Goal: Task Accomplishment & Management: Complete application form

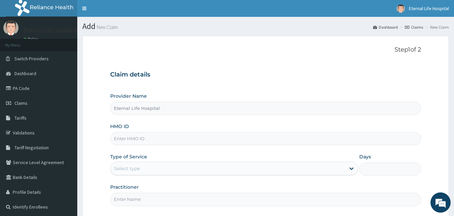
click at [209, 145] on input "HMO ID" at bounding box center [265, 138] width 311 height 13
paste input "FBL/10230/A"
type input "FBL/10230/A"
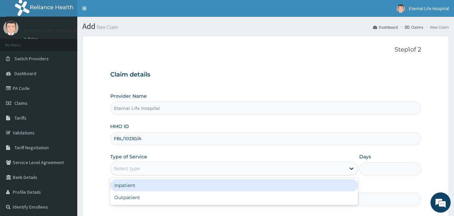
click at [318, 166] on div "Select type" at bounding box center [228, 168] width 235 height 11
click at [235, 185] on div "Inpatient" at bounding box center [234, 185] width 248 height 12
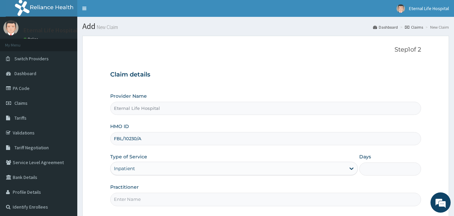
click at [386, 168] on input "Days" at bounding box center [390, 168] width 62 height 13
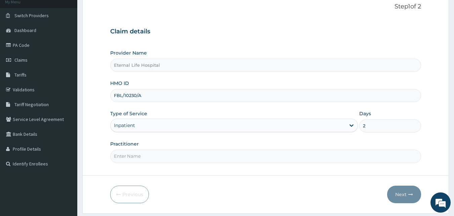
scroll to position [54, 0]
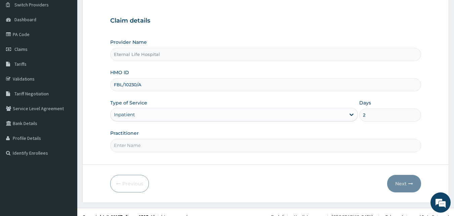
type input "2"
click at [313, 144] on input "Practitioner" at bounding box center [265, 145] width 311 height 13
type input "DR UZOMA"
click at [404, 183] on button "Next" at bounding box center [404, 183] width 34 height 17
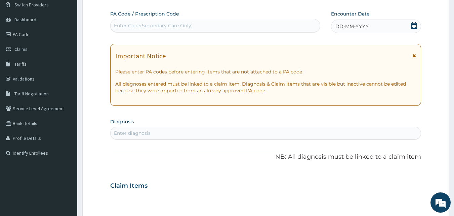
click at [248, 24] on div "Enter Code(Secondary Care Only)" at bounding box center [216, 25] width 210 height 11
paste input "PA/AF220F"
type input "PA/AF220F"
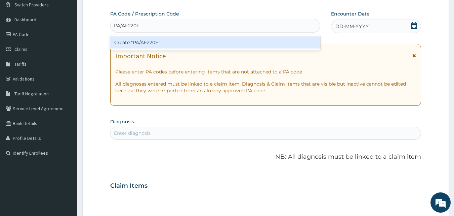
click at [173, 39] on div "Create "PA/AF220F"" at bounding box center [215, 42] width 210 height 12
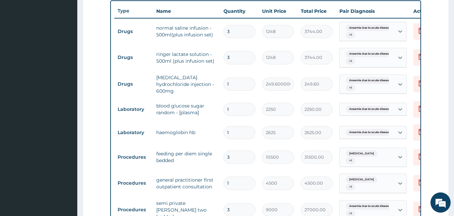
scroll to position [251, 0]
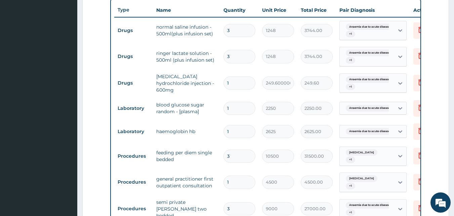
drag, startPoint x: 454, startPoint y: 113, endPoint x: 459, endPoint y: 112, distance: 5.1
click at [454, 112] on html "R EL Toggle navigation Eternal Life Hospital Eternal Life Hospital - eternallif…" at bounding box center [227, 66] width 454 height 634
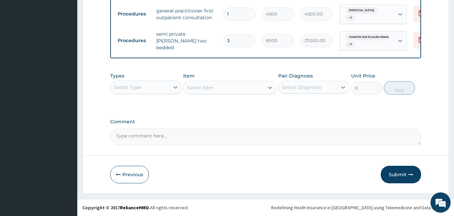
scroll to position [422, 0]
click at [404, 174] on button "Submit" at bounding box center [401, 173] width 40 height 17
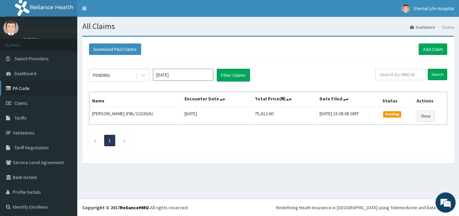
click at [24, 92] on link "PA Code" at bounding box center [38, 88] width 77 height 15
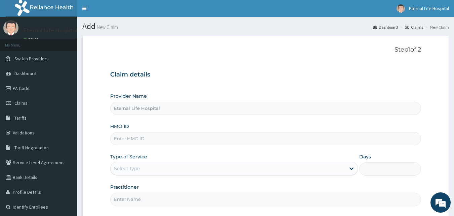
paste input "FBL/10230/A"
type input "FBL/10230/A"
click at [192, 171] on div "Select type" at bounding box center [228, 168] width 235 height 11
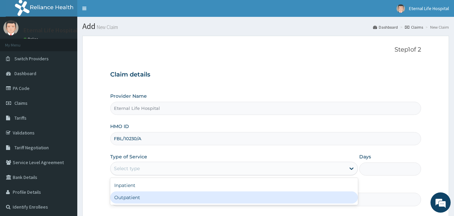
click at [183, 196] on div "Outpatient" at bounding box center [234, 197] width 248 height 12
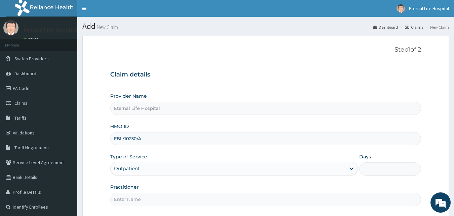
type input "1"
click at [319, 193] on input "Practitioner" at bounding box center [265, 198] width 311 height 13
type input "DR UZOMA"
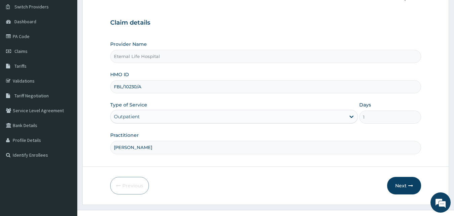
scroll to position [53, 0]
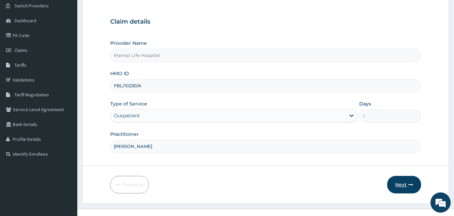
click at [403, 184] on button "Next" at bounding box center [404, 184] width 34 height 17
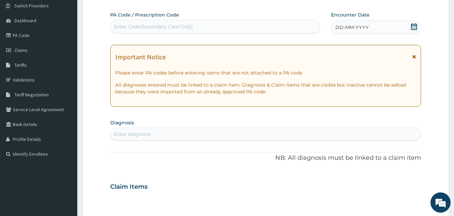
click at [211, 28] on div "Enter Code(Secondary Care Only)" at bounding box center [216, 26] width 210 height 11
paste input "PA/62C3B1"
type input "PA/62C3B1"
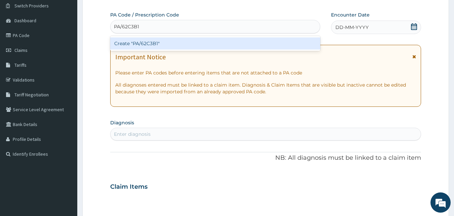
click at [154, 47] on div "Create "PA/62C3B1"" at bounding box center [215, 43] width 210 height 12
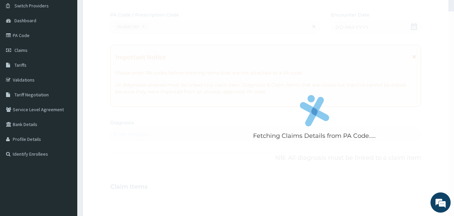
click at [309, 55] on div "Fetching Claims Details from PA Code....." at bounding box center [314, 119] width 409 height 216
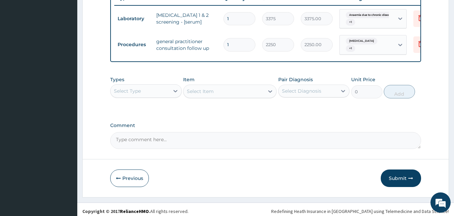
scroll to position [271, 0]
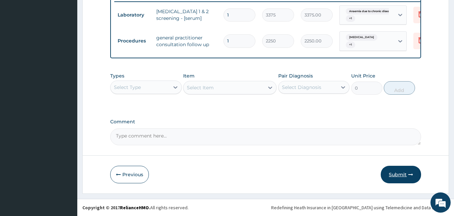
click at [394, 170] on button "Submit" at bounding box center [401, 173] width 40 height 17
